Goal: Transaction & Acquisition: Obtain resource

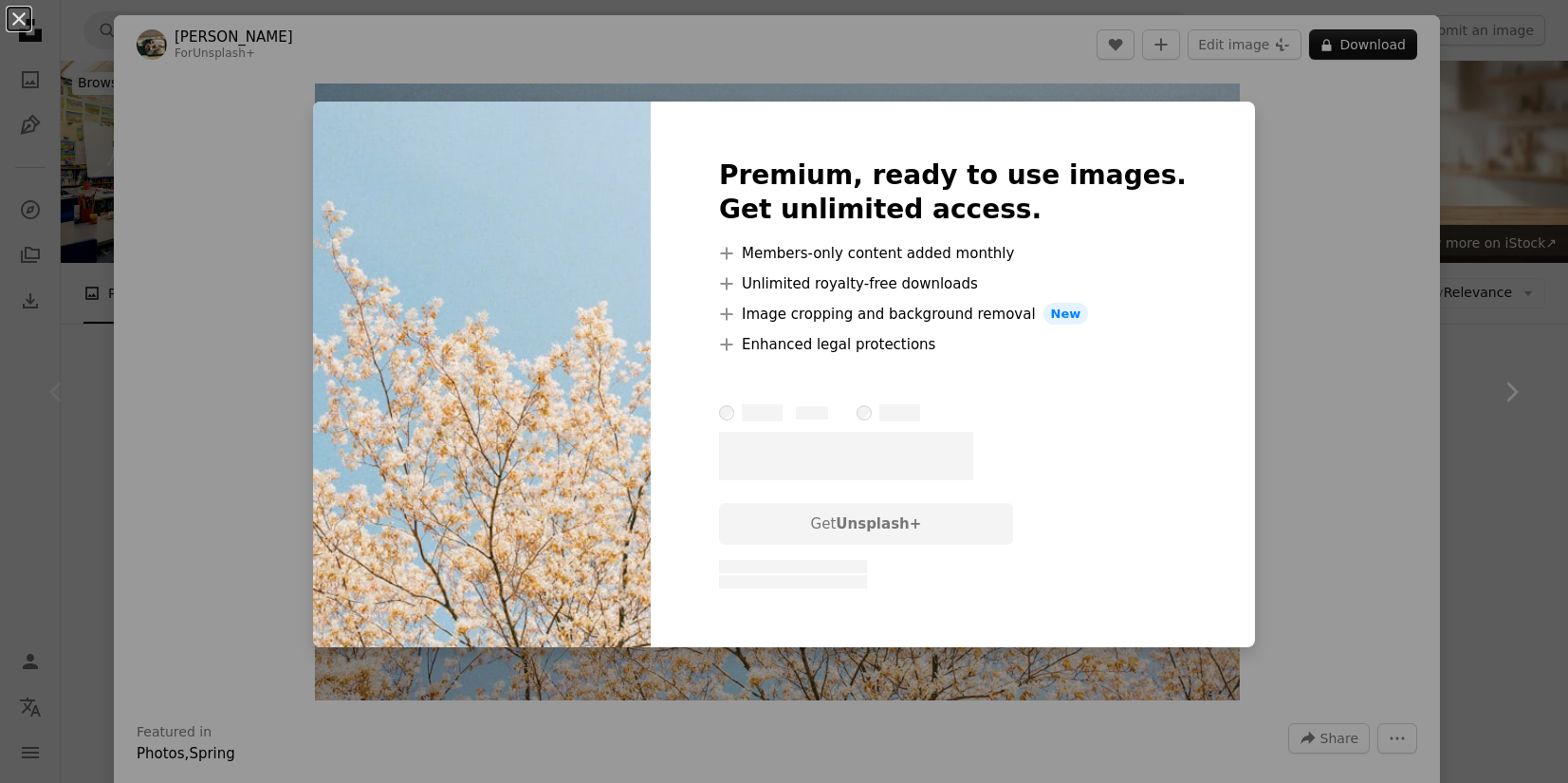
scroll to position [289, 0]
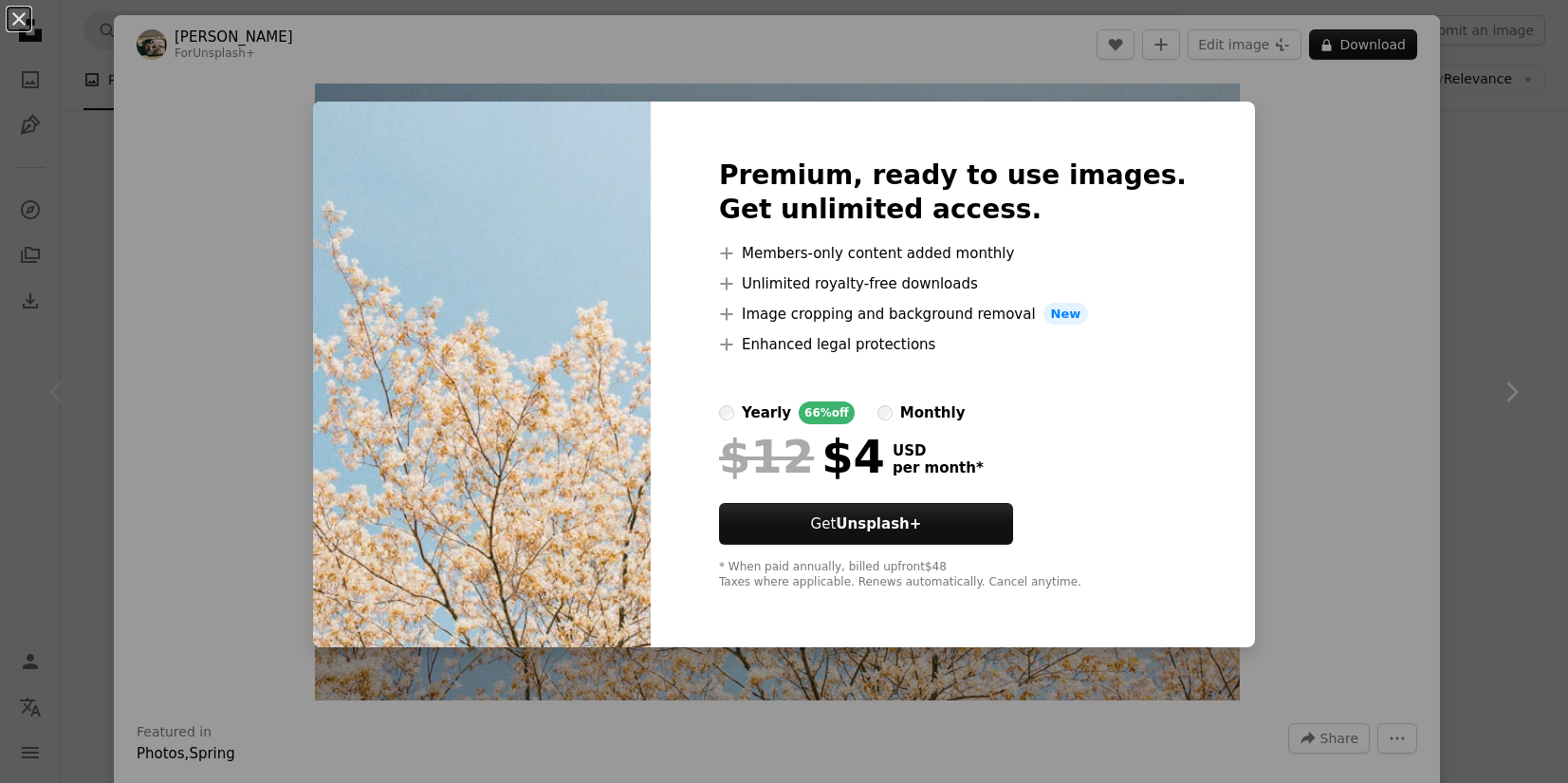
click at [1299, 134] on div "An X shape Premium, ready to use images. Get unlimited access. A plus sign Memb…" at bounding box center [784, 391] width 1568 height 783
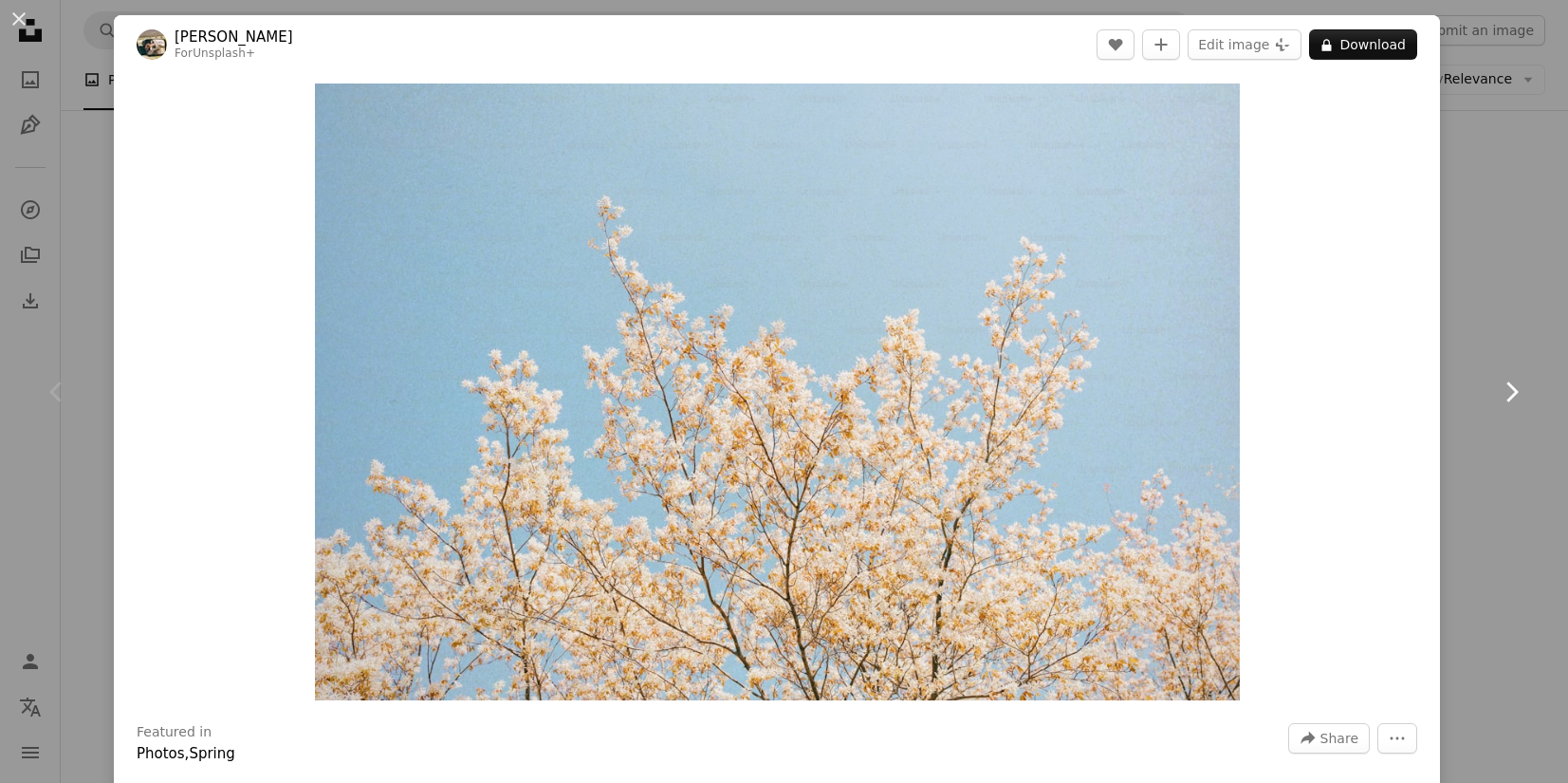
click at [1474, 332] on link "Chevron right" at bounding box center [1511, 392] width 114 height 182
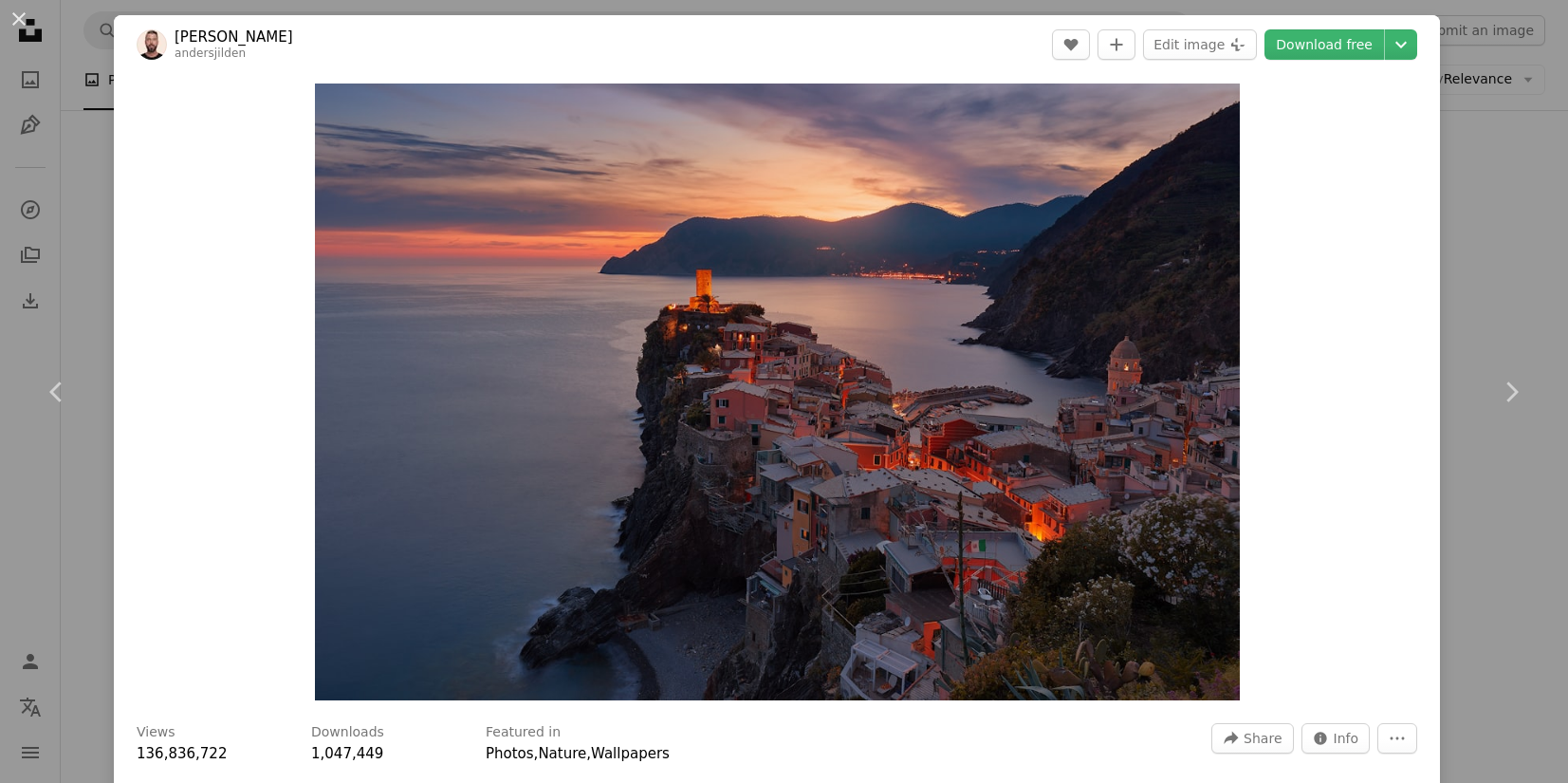
click at [1504, 496] on div "An X shape Chevron left Chevron right [PERSON_NAME] andersjilden A heart A plus…" at bounding box center [784, 391] width 1568 height 783
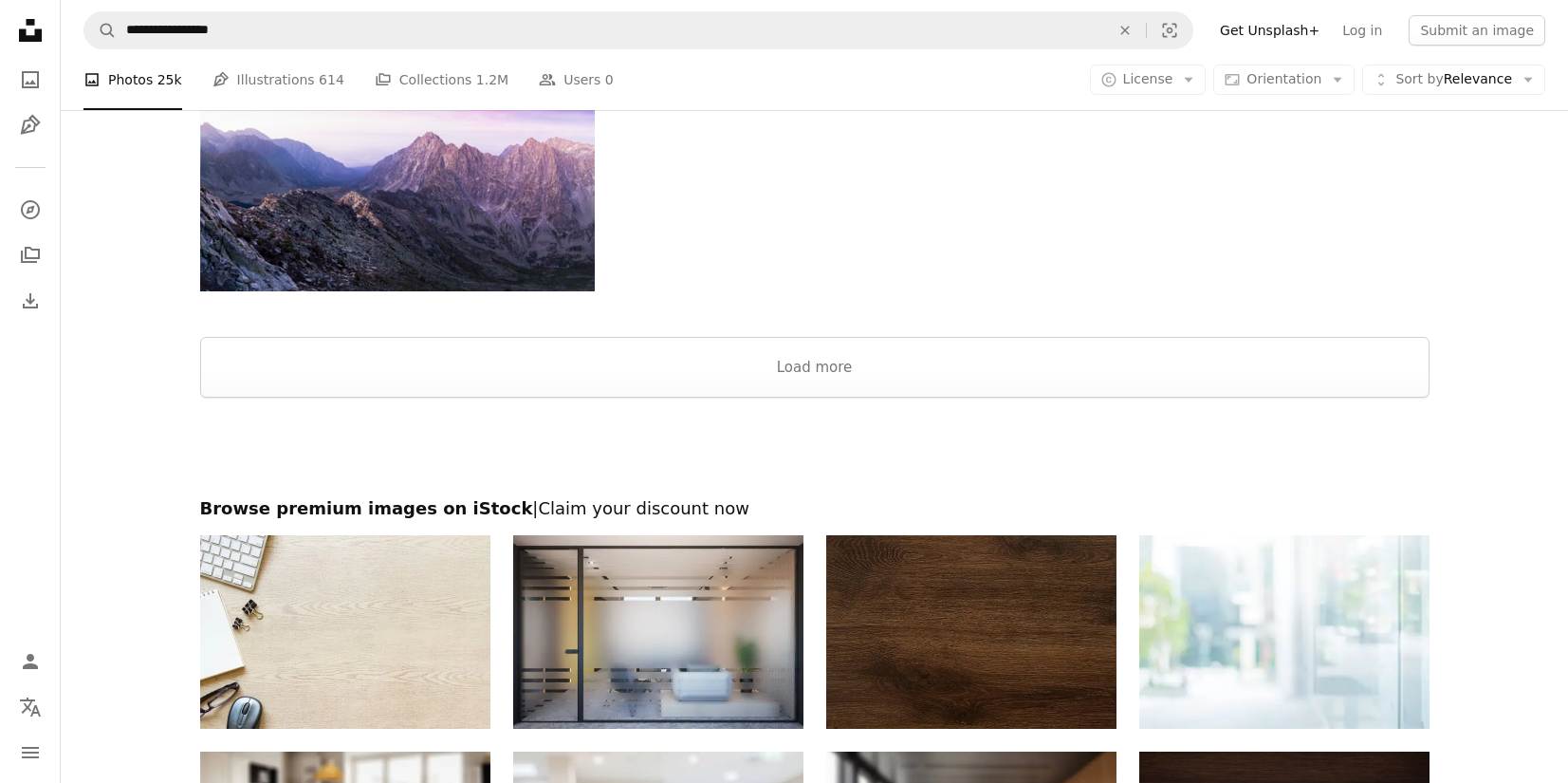
scroll to position [2765, 0]
